Goal: Task Accomplishment & Management: Manage account settings

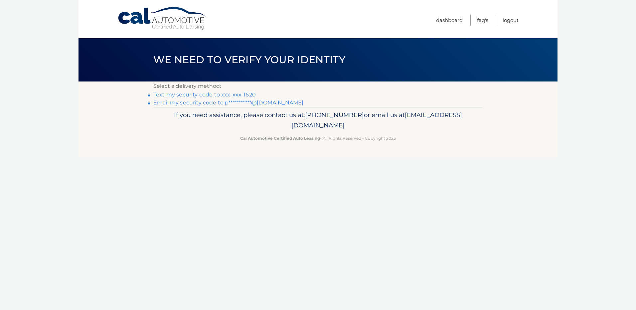
click at [214, 95] on link "Text my security code to xxx-xxx-1620" at bounding box center [204, 94] width 102 height 6
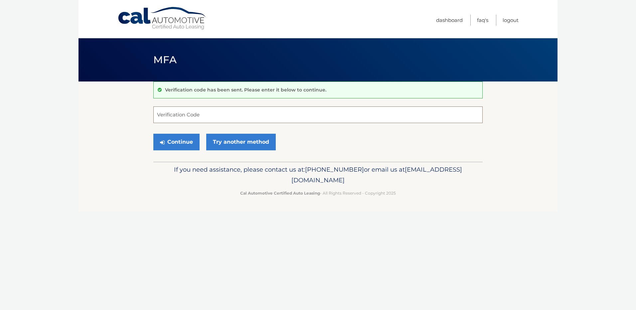
click at [209, 114] on input "Verification Code" at bounding box center [317, 114] width 329 height 17
type input "731139"
click at [165, 144] on button "Continue" at bounding box center [176, 142] width 46 height 17
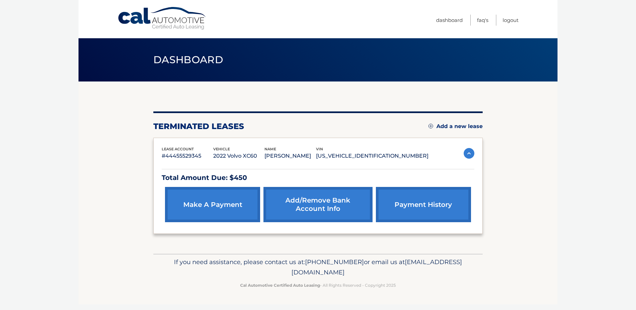
click at [469, 156] on img at bounding box center [469, 153] width 11 height 11
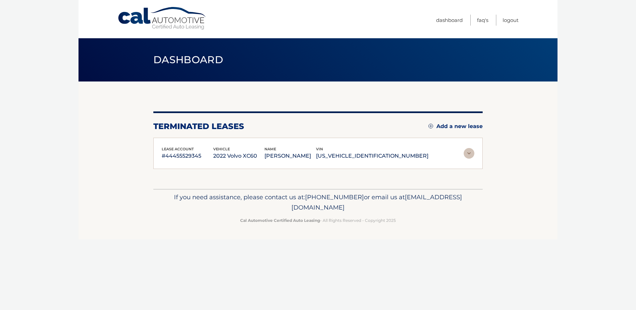
click at [469, 156] on img at bounding box center [469, 153] width 11 height 11
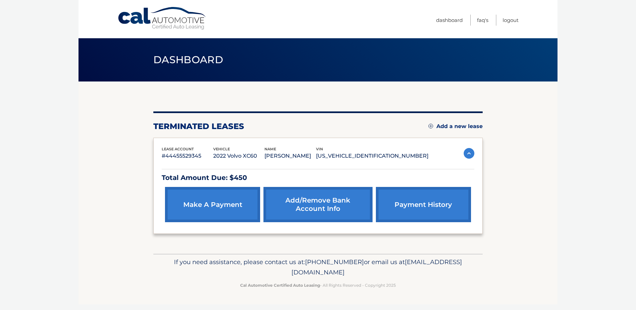
click at [425, 205] on link "payment history" at bounding box center [423, 204] width 95 height 35
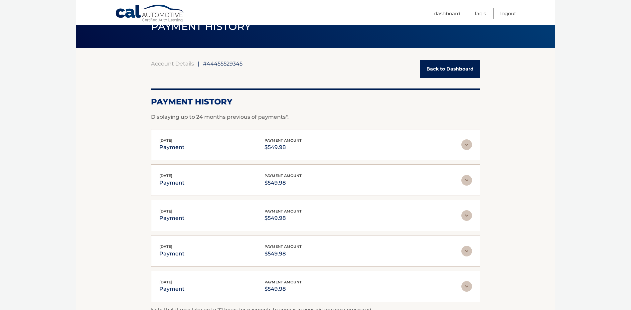
scroll to position [127, 0]
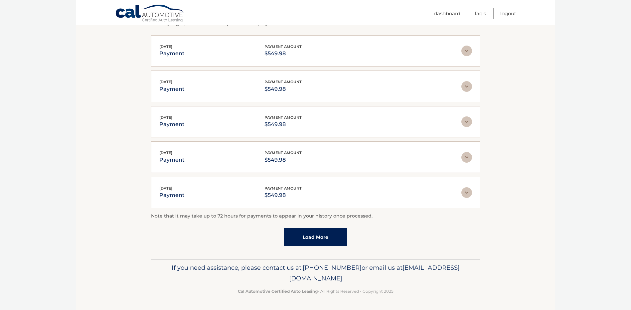
click at [308, 239] on link "Load More" at bounding box center [315, 237] width 63 height 18
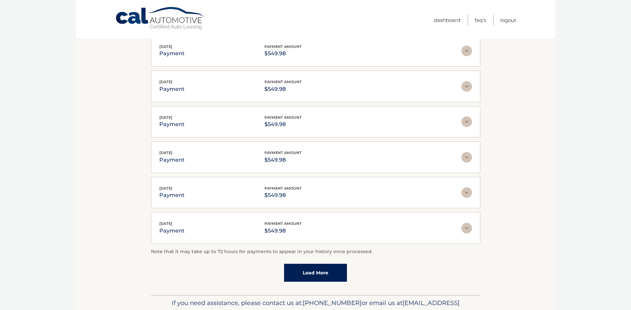
scroll to position [0, 0]
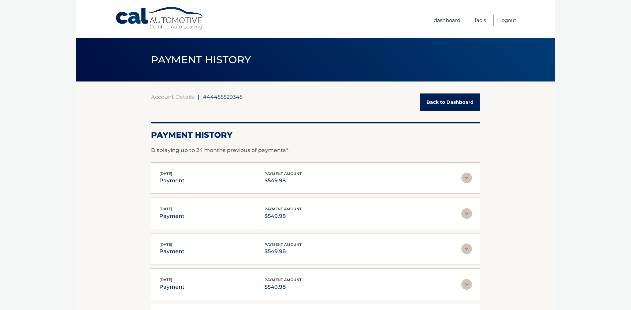
click at [444, 21] on link "Dashboard" at bounding box center [447, 20] width 27 height 11
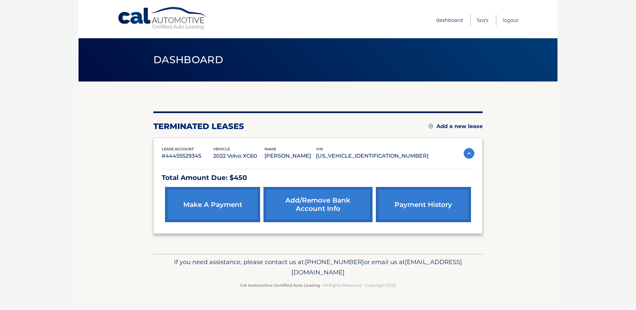
click at [450, 19] on link "Dashboard" at bounding box center [449, 20] width 27 height 11
click at [168, 154] on p "#44455529345" at bounding box center [188, 155] width 52 height 9
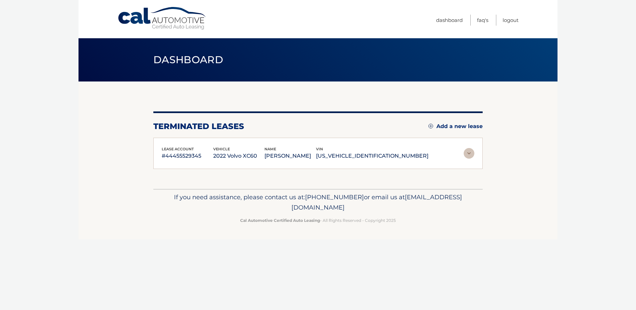
drag, startPoint x: 420, startPoint y: 153, endPoint x: 163, endPoint y: 150, distance: 257.7
click at [163, 150] on div "lease account #44455529345 vehicle 2022 Volvo XC60 name MARTHA FITZGERALD vin Y…" at bounding box center [295, 153] width 267 height 15
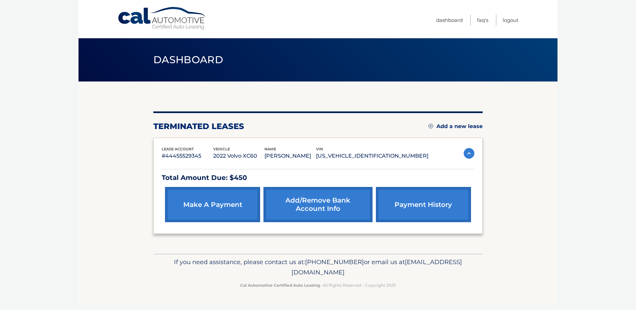
copy div "lease account #44455529345 vehicle 2022 Volvo XC60 name MARTHA FITZGERALD vin Y…"
click at [45, 250] on body "Cal Automotive Menu Dashboard FAQ's Logout" at bounding box center [318, 155] width 636 height 310
drag, startPoint x: 378, startPoint y: 273, endPoint x: 261, endPoint y: 276, distance: 117.1
click at [261, 276] on p "If you need assistance, please contact us at: 609-807-3200 or email us at Custo…" at bounding box center [318, 267] width 321 height 21
copy span "[EMAIL_ADDRESS][DOMAIN_NAME]"
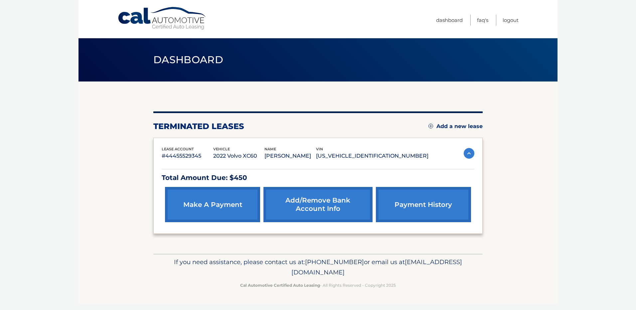
drag, startPoint x: 105, startPoint y: 180, endPoint x: 109, endPoint y: 164, distance: 16.0
click at [105, 180] on section "You are registered for this site, but you haven't enrolled in online payments. …" at bounding box center [317, 167] width 479 height 172
click at [442, 20] on link "Dashboard" at bounding box center [449, 20] width 27 height 11
click at [512, 21] on link "Logout" at bounding box center [510, 20] width 16 height 11
